Goal: Transaction & Acquisition: Purchase product/service

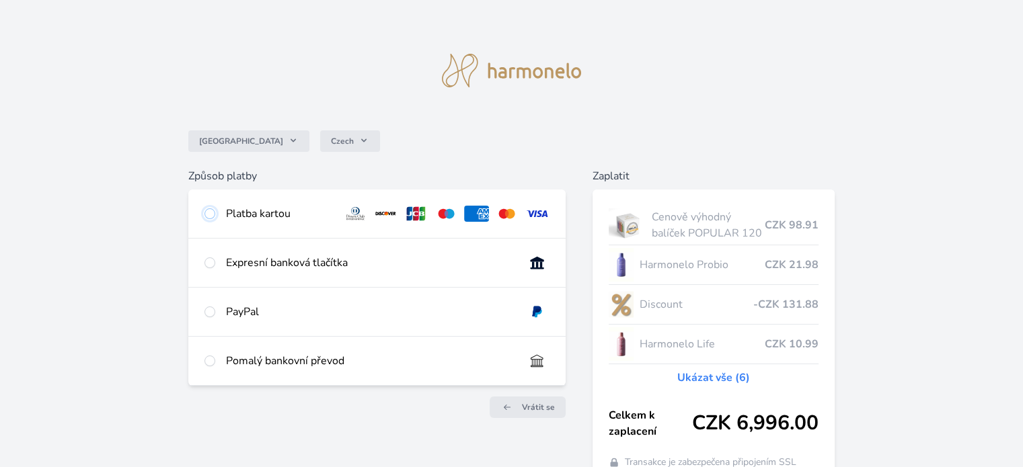
click at [212, 216] on input "radio" at bounding box center [209, 214] width 11 height 11
radio input "true"
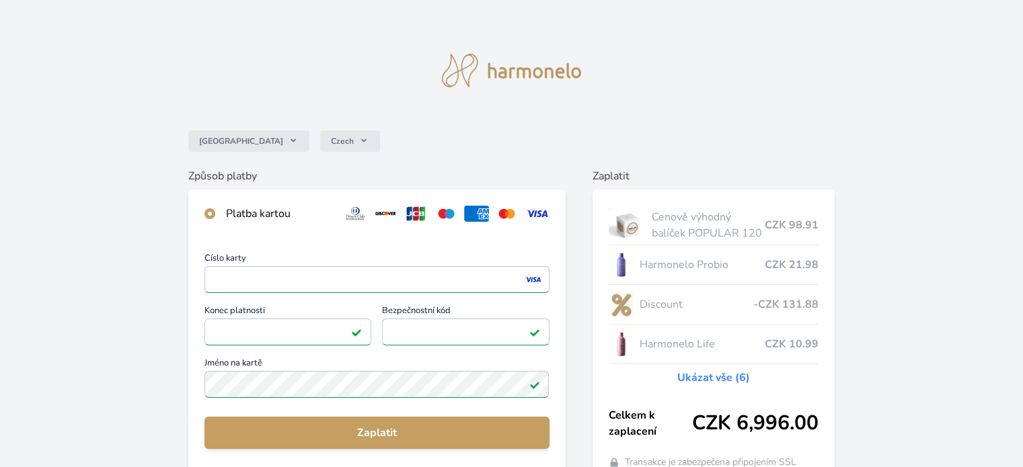
click at [143, 272] on div "Česko Czech Způsob platby Platba kartou Číslo karty <p>Your browser does not su…" at bounding box center [511, 350] width 1023 height 700
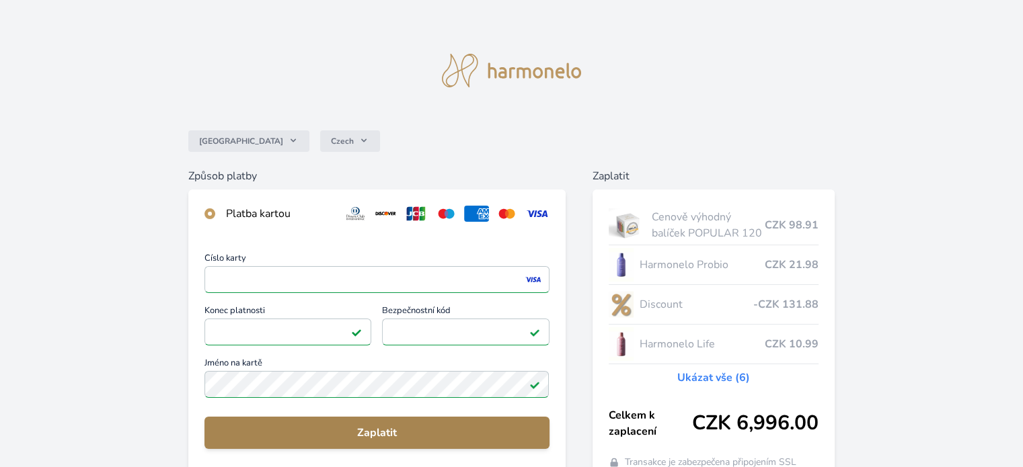
click at [379, 438] on span "Zaplatit" at bounding box center [376, 433] width 323 height 16
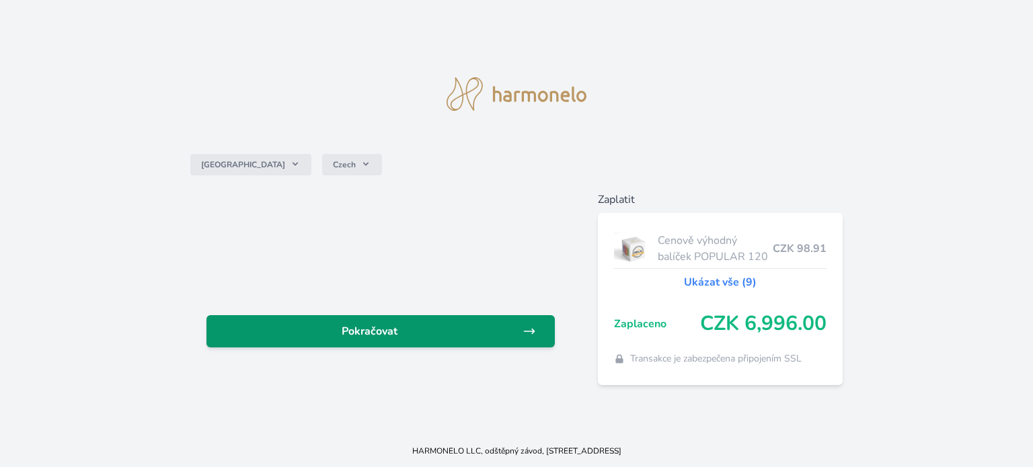
click at [373, 328] on span "Pokračovat" at bounding box center [369, 332] width 305 height 16
